Goal: Check status: Check status

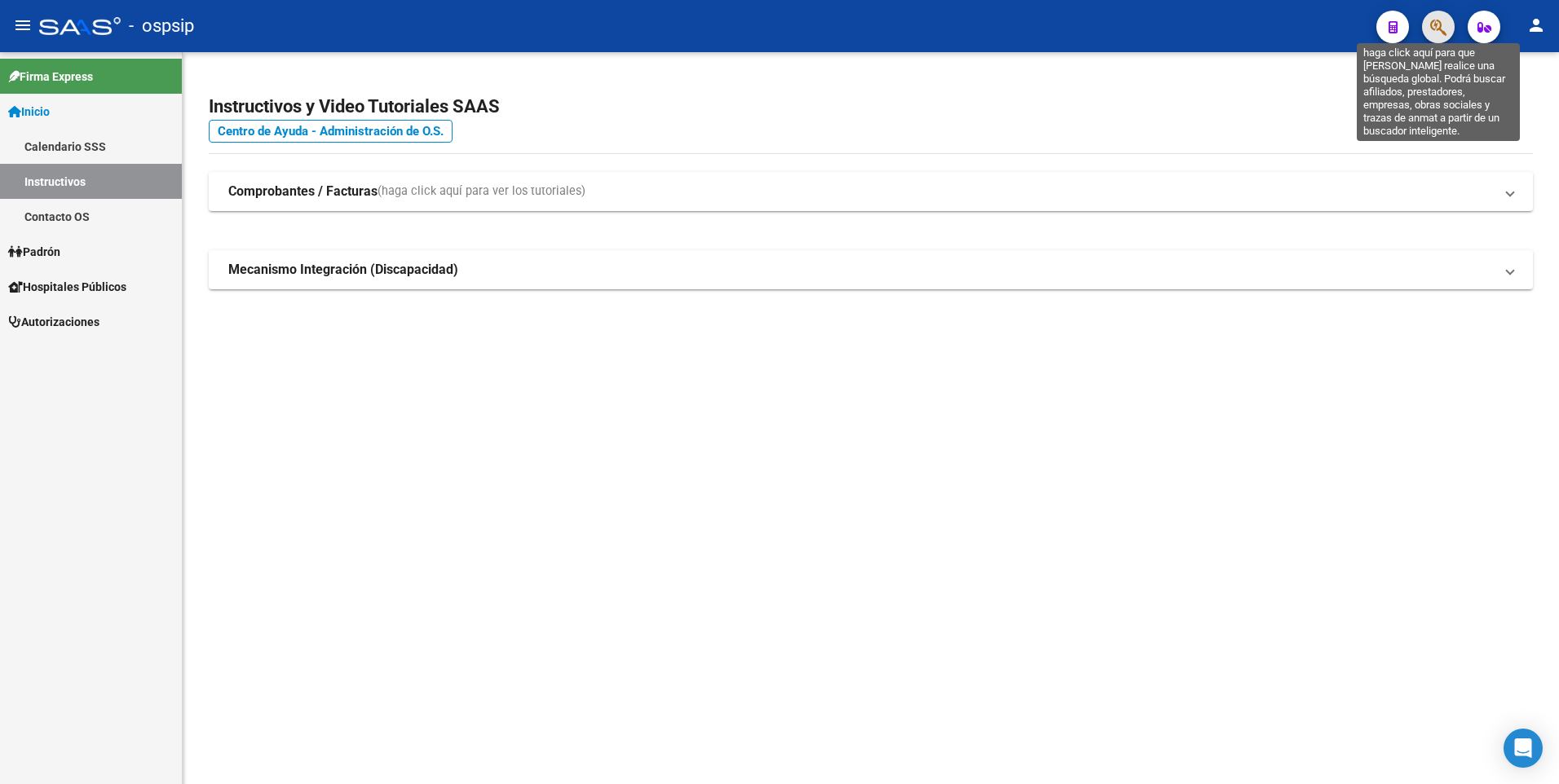
click at [1432, 32] on icon "button" at bounding box center [1438, 27] width 17 height 18
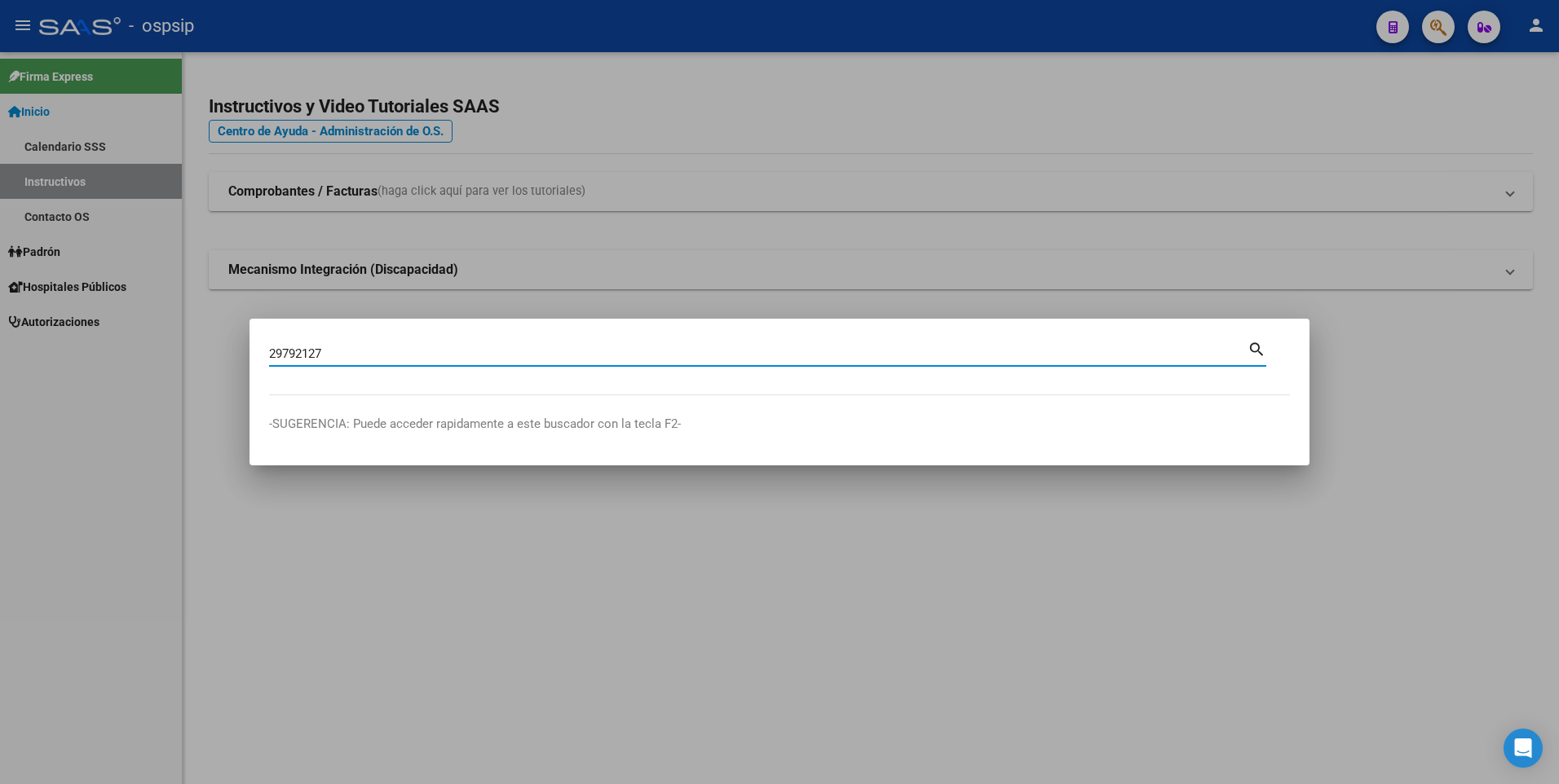
type input "29792127"
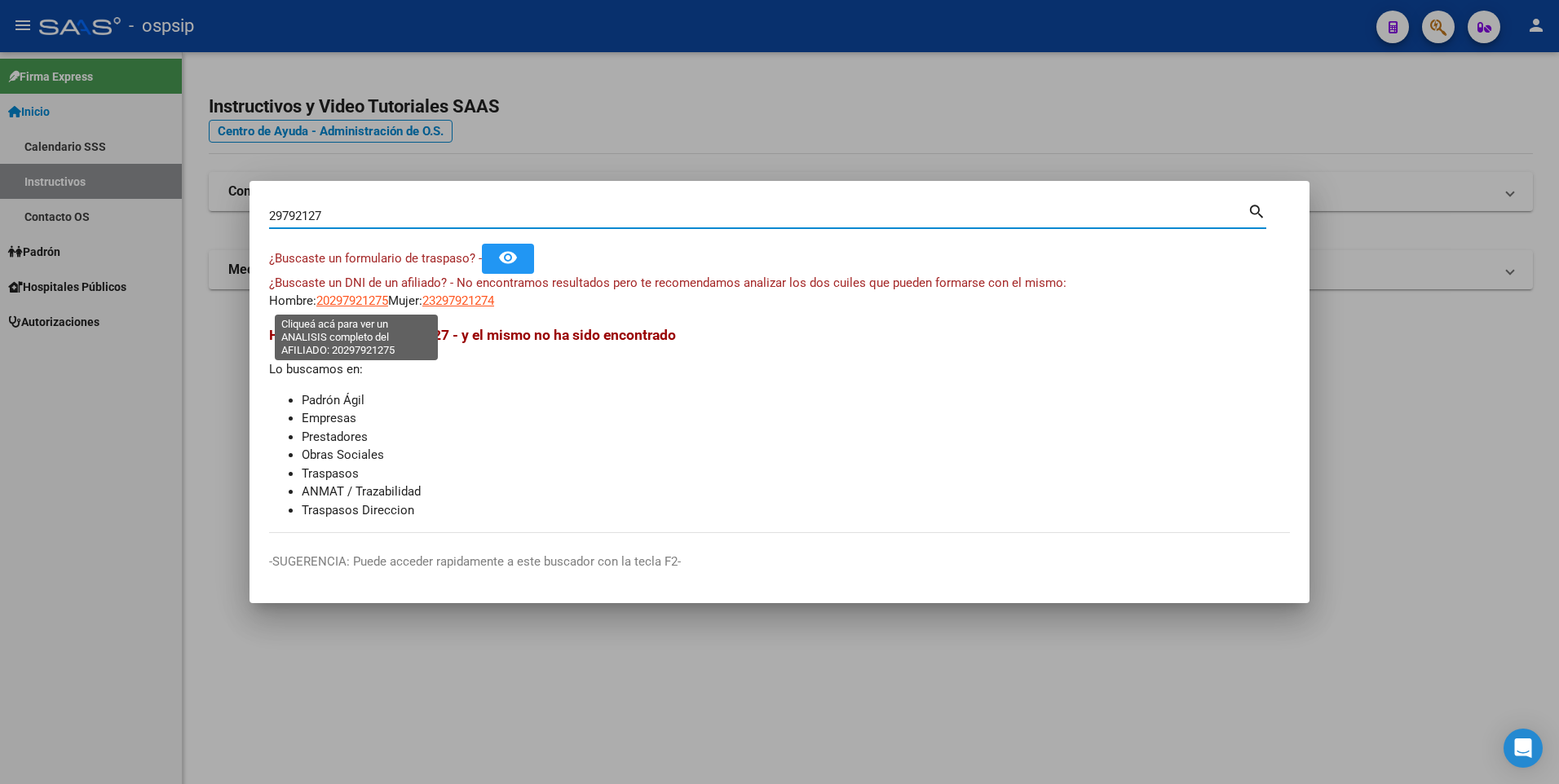
click at [366, 305] on span "20297921275" at bounding box center [352, 301] width 72 height 15
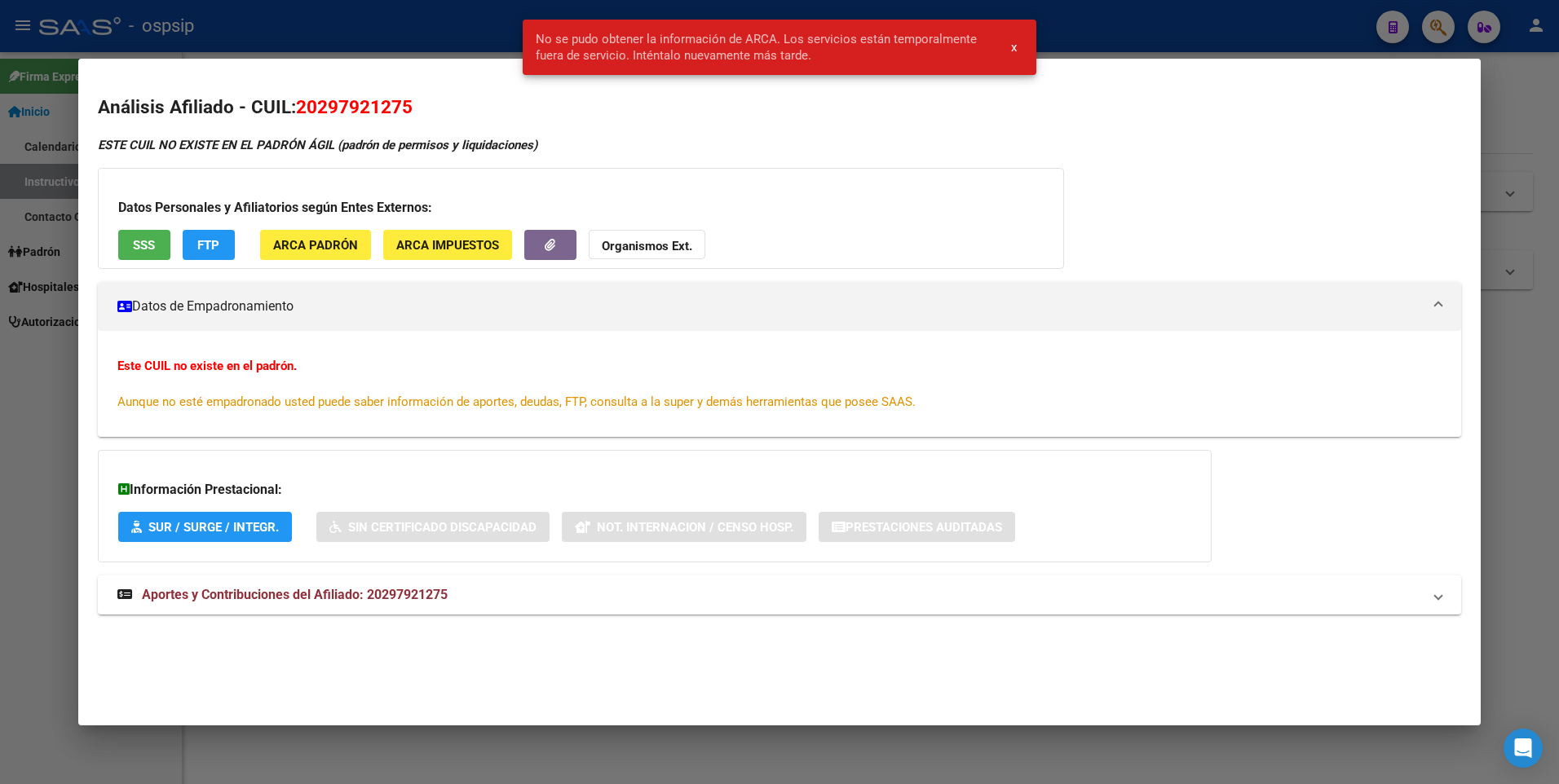
click at [340, 18] on div at bounding box center [780, 392] width 1559 height 784
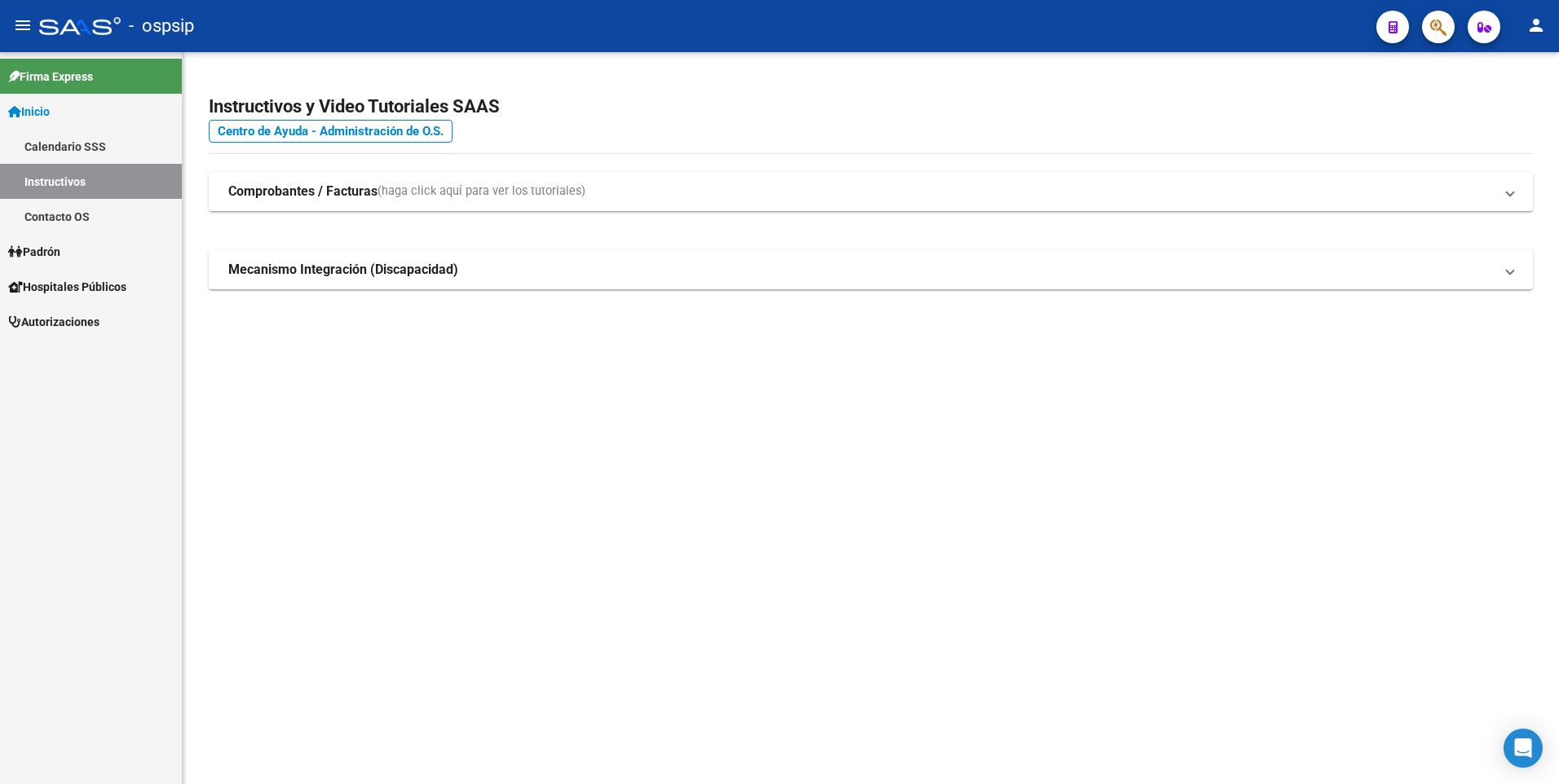
click at [1446, 22] on icon "button" at bounding box center [1438, 27] width 17 height 18
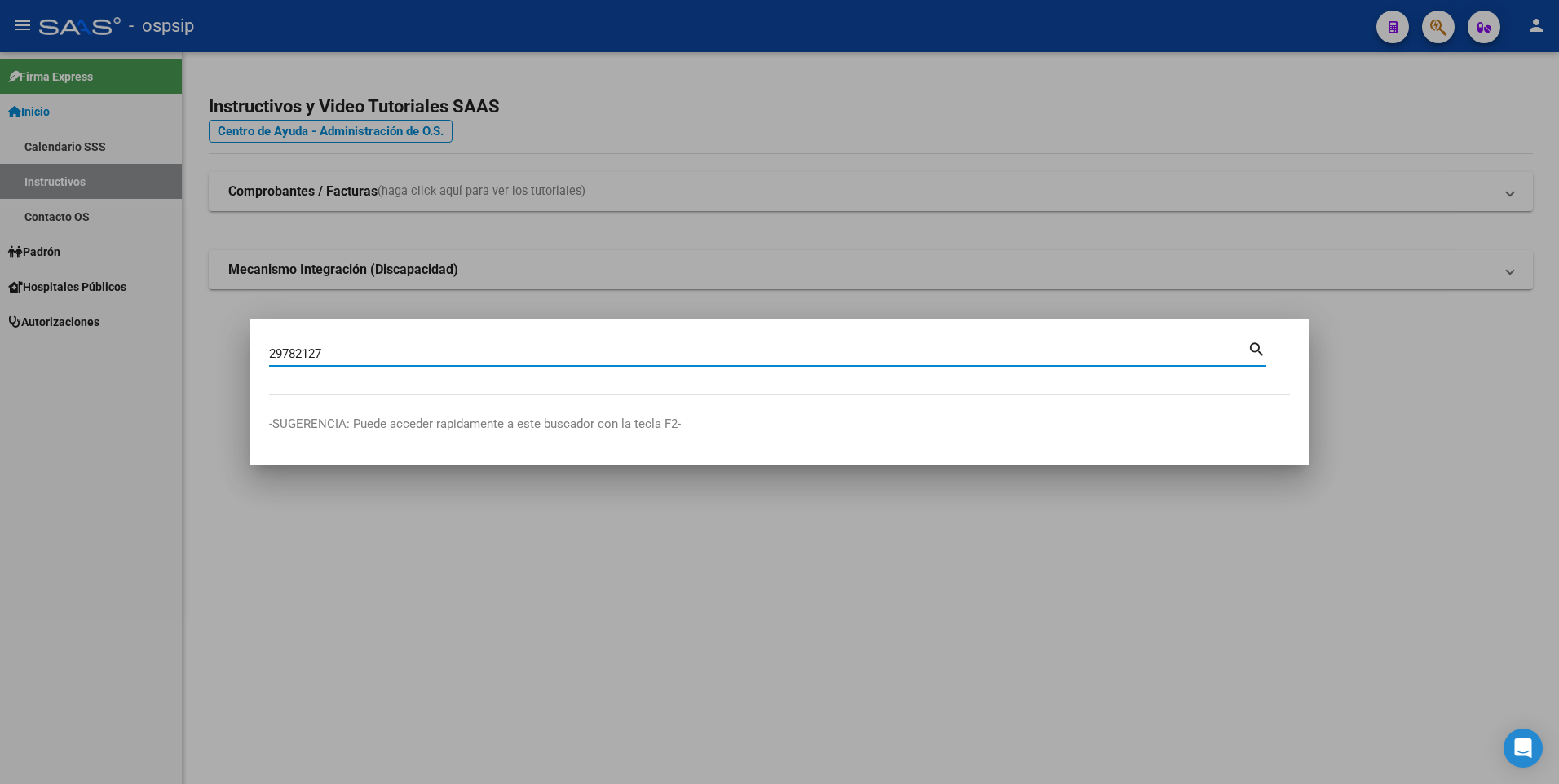
type input "29782127"
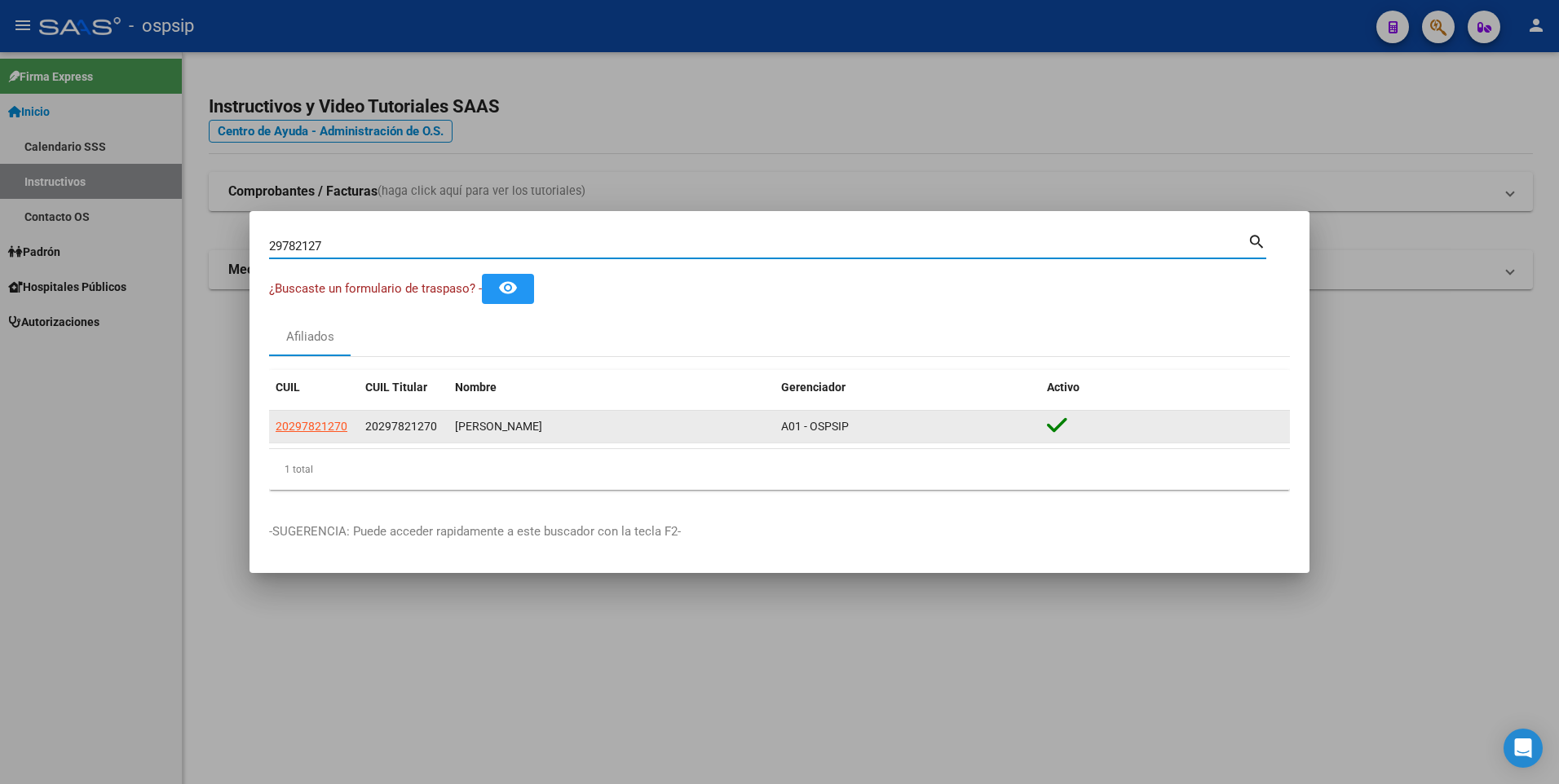
drag, startPoint x: 315, startPoint y: 416, endPoint x: 325, endPoint y: 420, distance: 10.8
click at [316, 416] on datatable-body-cell "20297821270" at bounding box center [314, 426] width 89 height 31
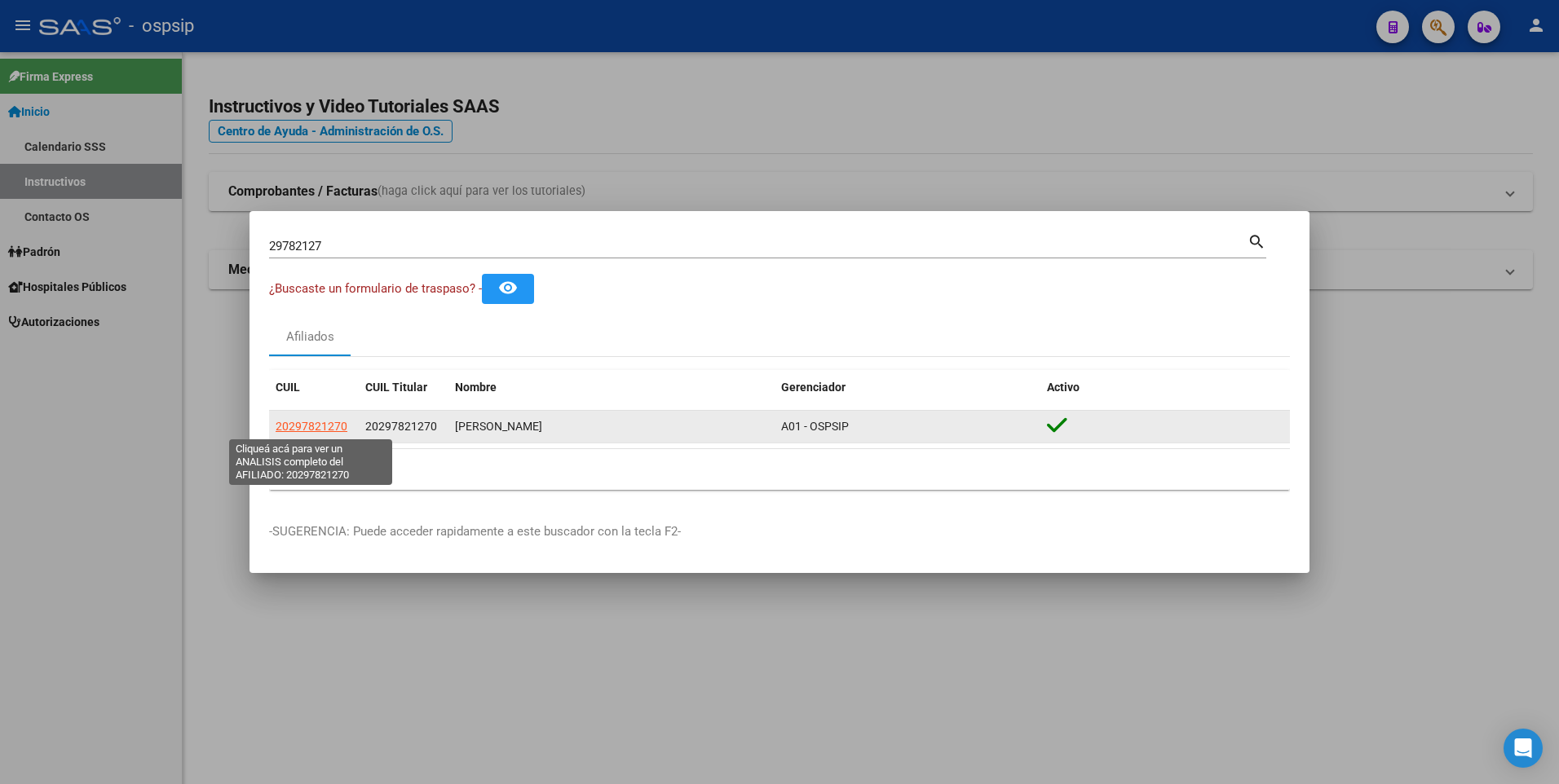
click at [327, 422] on span "20297821270" at bounding box center [312, 426] width 72 height 13
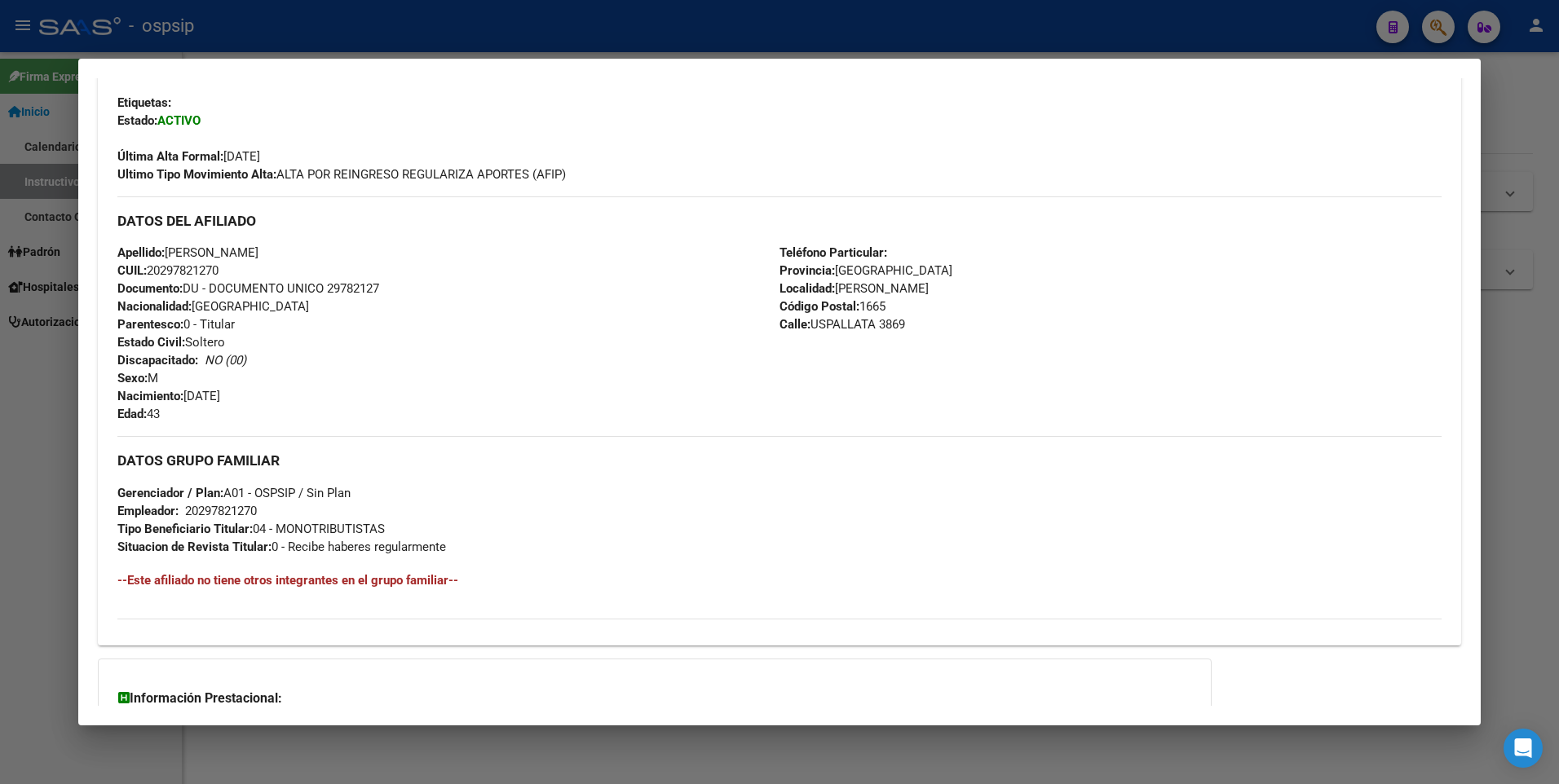
scroll to position [408, 0]
